Goal: Task Accomplishment & Management: Manage account settings

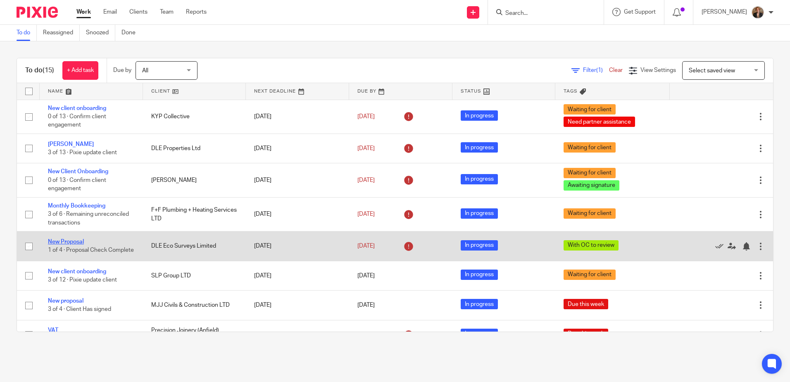
click at [71, 239] on link "New Proposal" at bounding box center [66, 242] width 36 height 6
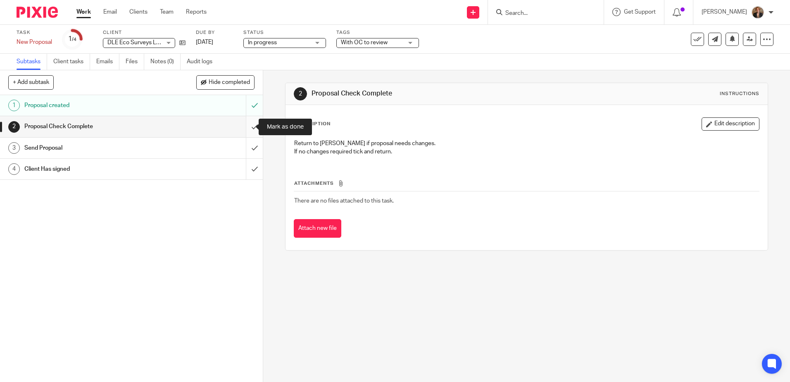
click at [246, 122] on input "submit" at bounding box center [131, 126] width 263 height 21
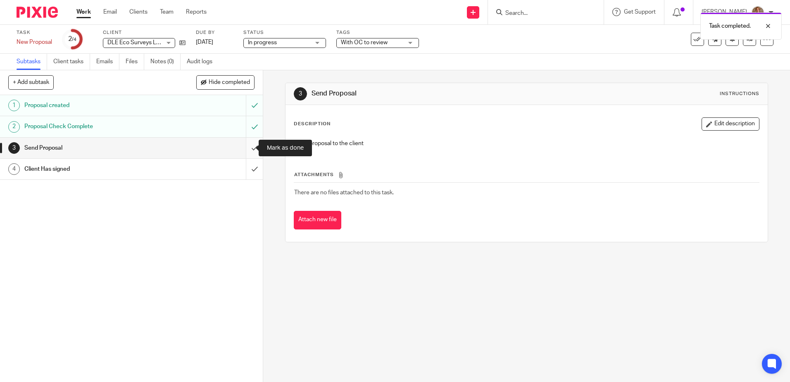
click at [247, 150] on input "submit" at bounding box center [131, 148] width 263 height 21
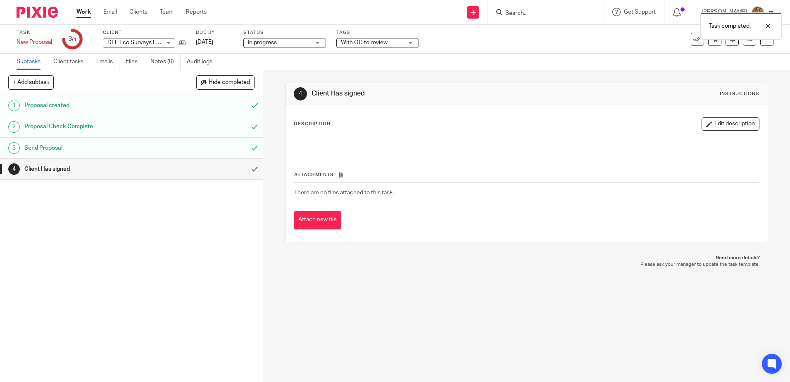
click at [39, 13] on img at bounding box center [37, 12] width 41 height 11
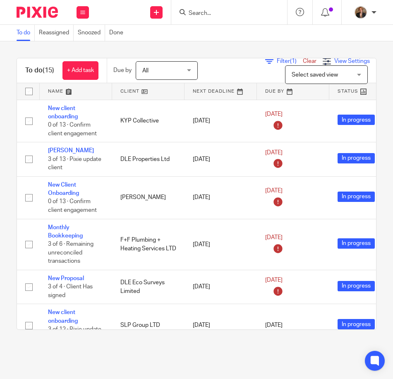
click at [340, 61] on span "View Settings" at bounding box center [352, 61] width 36 height 6
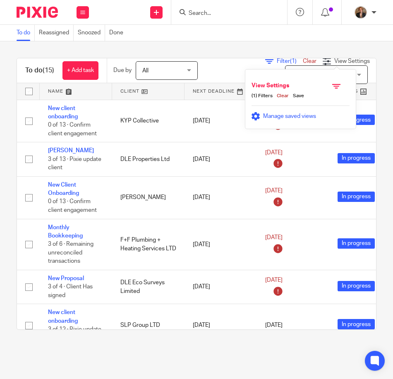
click at [308, 117] on span "Manage saved views" at bounding box center [289, 116] width 53 height 6
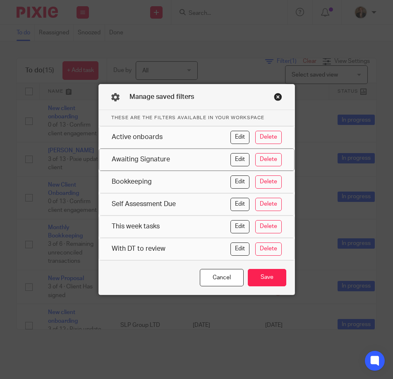
drag, startPoint x: 179, startPoint y: 230, endPoint x: 179, endPoint y: 164, distance: 65.3
click at [179, 164] on div "These are the filters available in your workspace Active onboards Edit Delete A…" at bounding box center [196, 185] width 195 height 150
click at [176, 227] on div "This week tasks" at bounding box center [171, 226] width 119 height 13
click at [245, 227] on button "Edit" at bounding box center [239, 226] width 19 height 13
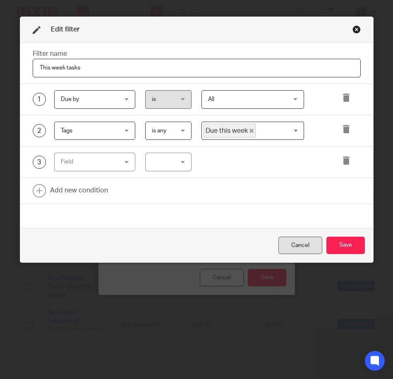
click at [300, 244] on div "Cancel" at bounding box center [300, 245] width 44 height 18
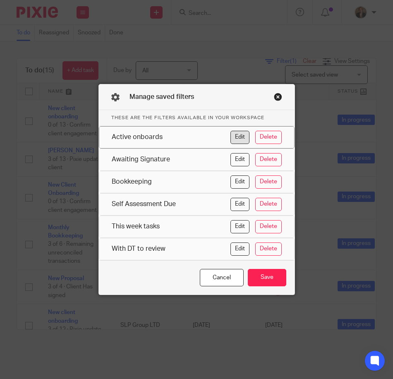
click at [234, 137] on button "Edit" at bounding box center [239, 137] width 19 height 13
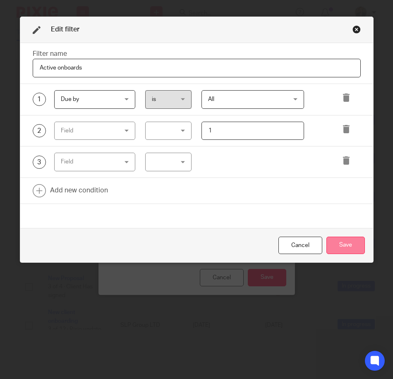
click at [338, 250] on button "Save" at bounding box center [345, 245] width 38 height 18
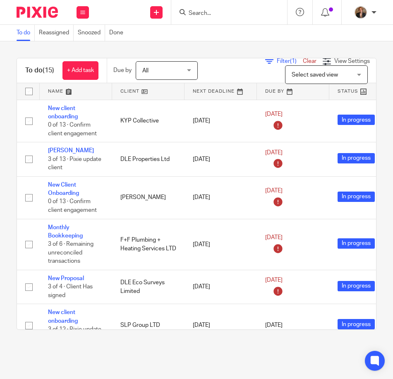
click at [64, 91] on link at bounding box center [76, 91] width 72 height 17
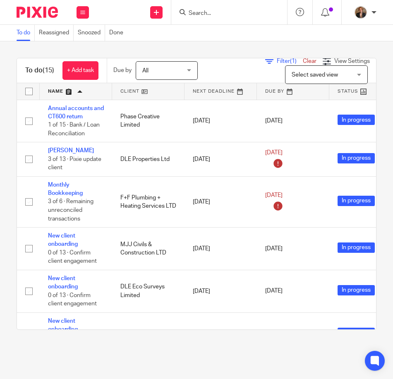
click at [64, 91] on link at bounding box center [76, 91] width 72 height 17
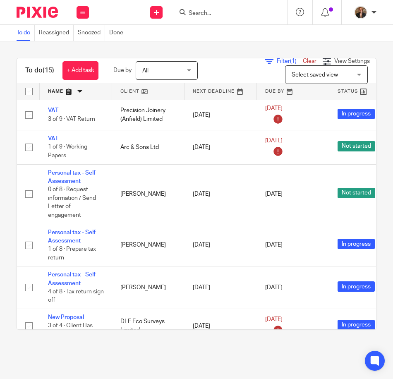
click at [64, 91] on link at bounding box center [76, 91] width 72 height 17
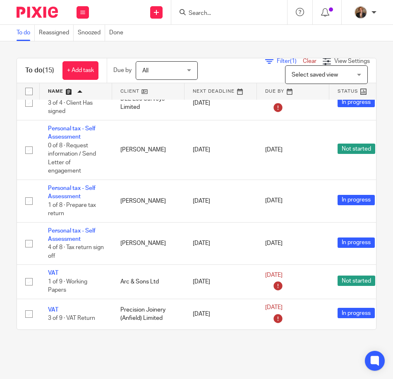
scroll to position [394, 207]
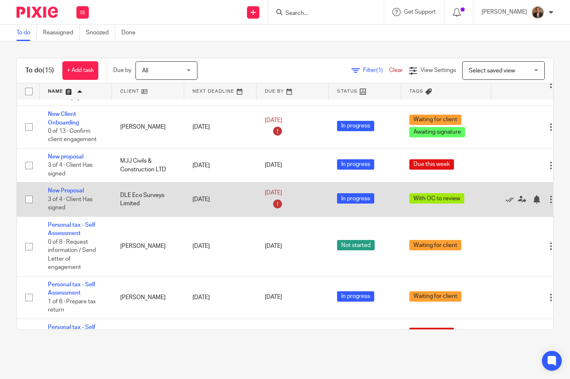
scroll to position [394, 0]
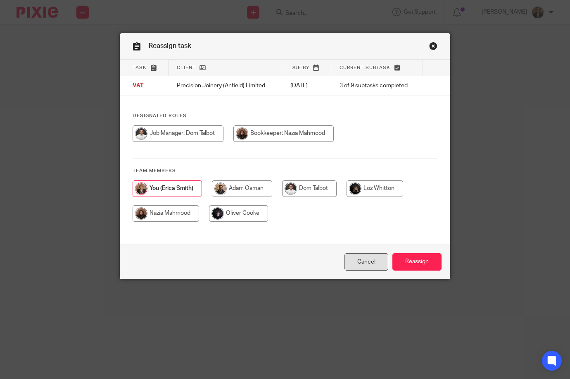
click at [367, 260] on link "Cancel" at bounding box center [367, 262] width 44 height 18
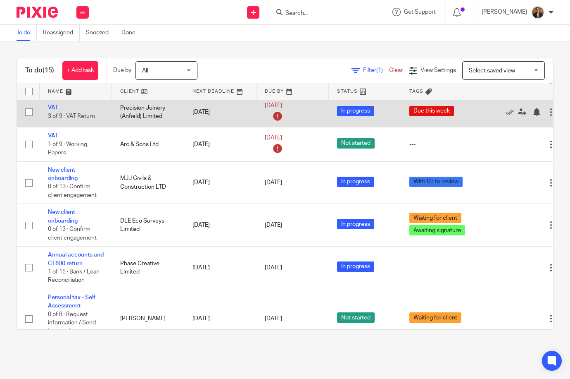
scroll to position [146, 0]
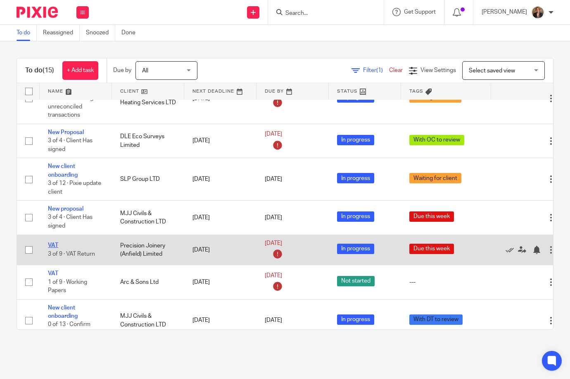
click at [57, 243] on link "VAT" at bounding box center [53, 245] width 10 height 6
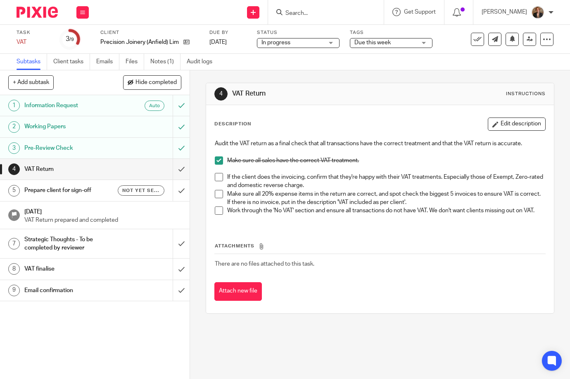
click at [215, 175] on span at bounding box center [219, 177] width 8 height 8
click at [219, 177] on span at bounding box center [219, 177] width 8 height 8
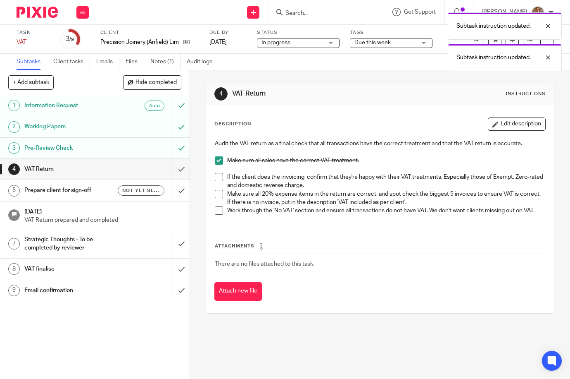
click at [219, 160] on span at bounding box center [219, 160] width 8 height 8
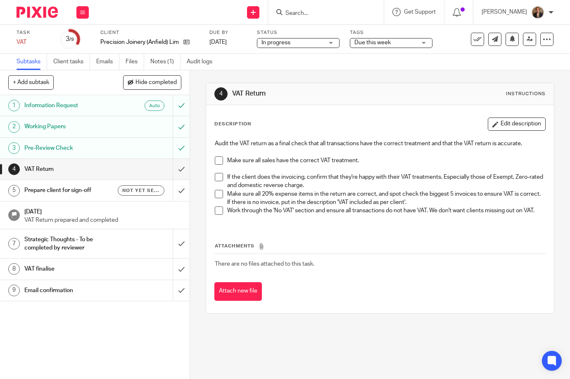
click at [362, 41] on span "Due this week" at bounding box center [373, 43] width 36 height 6
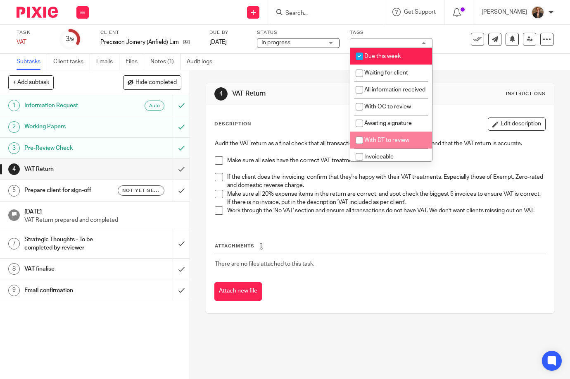
click at [393, 143] on span "With DT to review" at bounding box center [387, 140] width 45 height 6
checkbox input "true"
click at [522, 46] on div "Task VAT Save VAT 3 /9 Client Precision Joinery (Anfield) Limited Due by [DATE]…" at bounding box center [285, 39] width 537 height 20
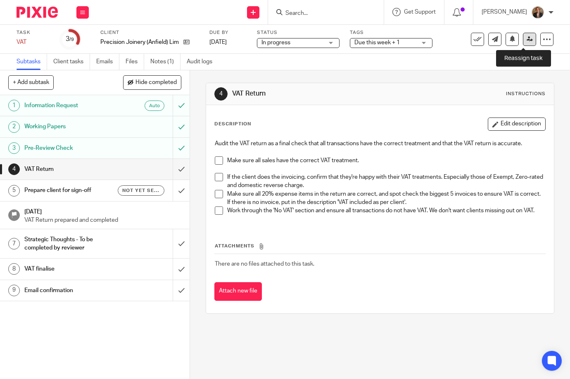
click at [523, 43] on link at bounding box center [529, 39] width 13 height 13
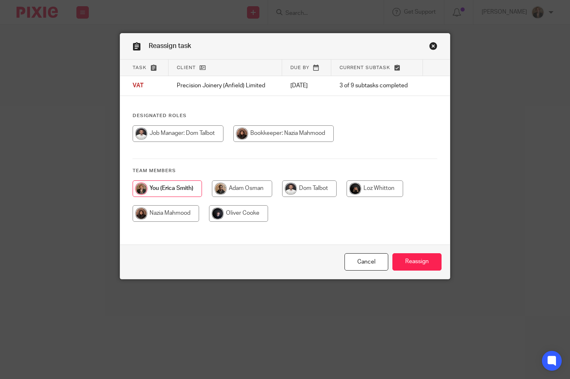
click at [284, 188] on input "radio" at bounding box center [309, 188] width 55 height 17
radio input "true"
click at [417, 261] on input "Reassign" at bounding box center [417, 262] width 49 height 18
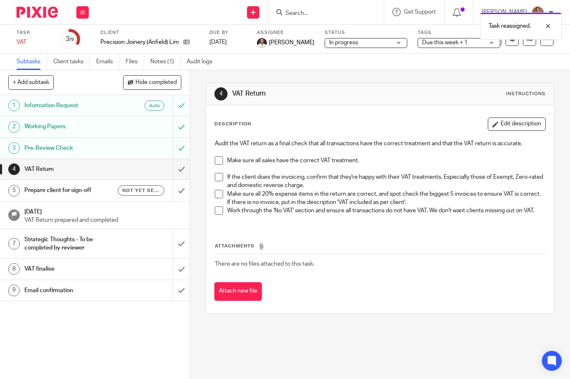
click at [43, 7] on img at bounding box center [37, 12] width 41 height 11
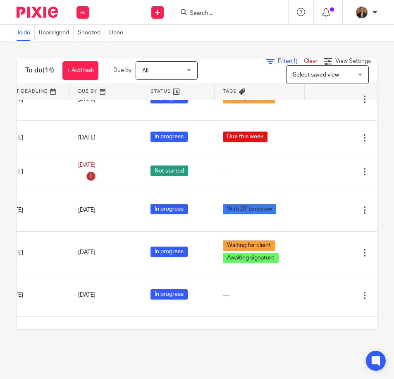
scroll to position [226, 0]
